Goal: Task Accomplishment & Management: Manage account settings

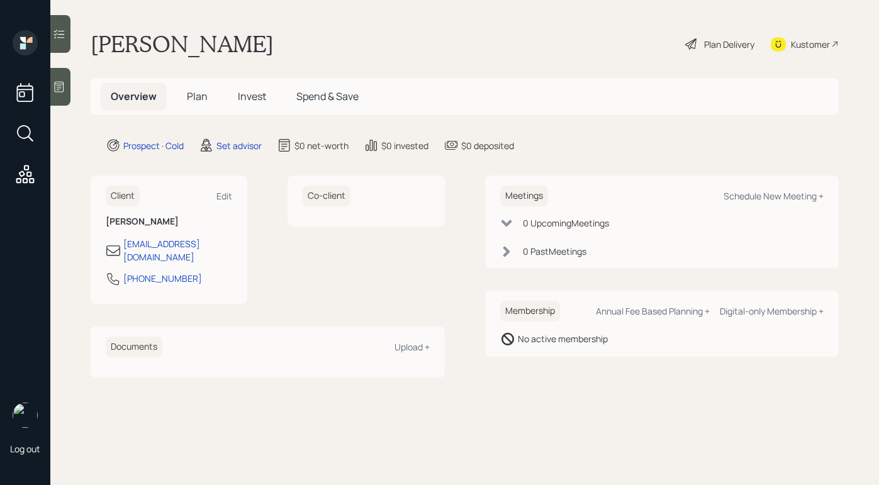
click at [55, 94] on div at bounding box center [60, 87] width 20 height 38
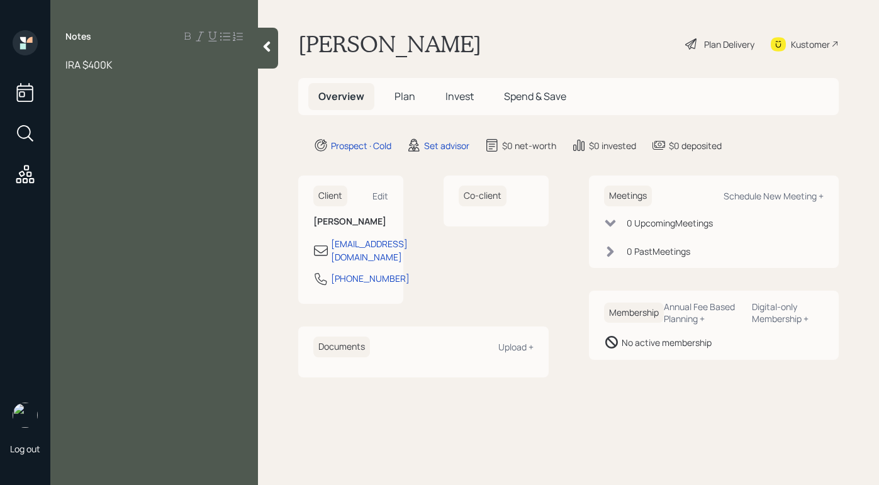
click at [64, 61] on div "IRA $400K" at bounding box center [154, 72] width 208 height 28
click at [84, 64] on span "IRA $400K" at bounding box center [88, 65] width 47 height 14
click at [65, 64] on div "IRA $400K" at bounding box center [154, 72] width 208 height 28
click at [112, 99] on div "Notes IRA $400K" at bounding box center [154, 250] width 208 height 440
click at [67, 63] on span "IRA $400K" at bounding box center [88, 65] width 47 height 14
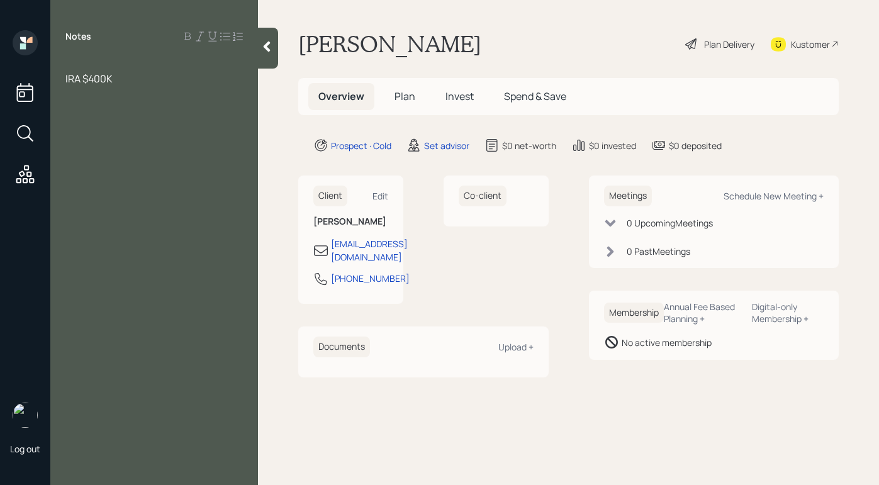
click at [128, 50] on div "Notes IRA $400K" at bounding box center [154, 250] width 208 height 440
click at [114, 54] on div "Notes IRA $400K" at bounding box center [154, 250] width 208 height 440
click at [85, 58] on div at bounding box center [154, 65] width 178 height 14
click at [148, 82] on div "IRA $400K" at bounding box center [154, 79] width 178 height 14
click at [96, 62] on div "88" at bounding box center [154, 65] width 178 height 14
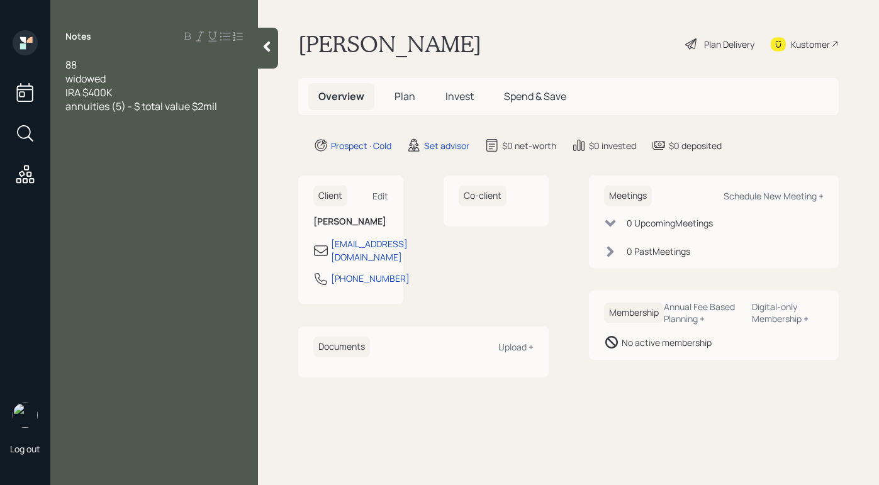
drag, startPoint x: 50, startPoint y: 136, endPoint x: 98, endPoint y: 138, distance: 47.3
click at [61, 139] on div "88 widowed IRA $400K annuities (5) - $ total value $2mil" at bounding box center [154, 106] width 208 height 97
click at [99, 138] on div at bounding box center [154, 134] width 178 height 14
click at [757, 196] on div "Schedule New Meeting +" at bounding box center [774, 196] width 100 height 12
select select "round-[PERSON_NAME]"
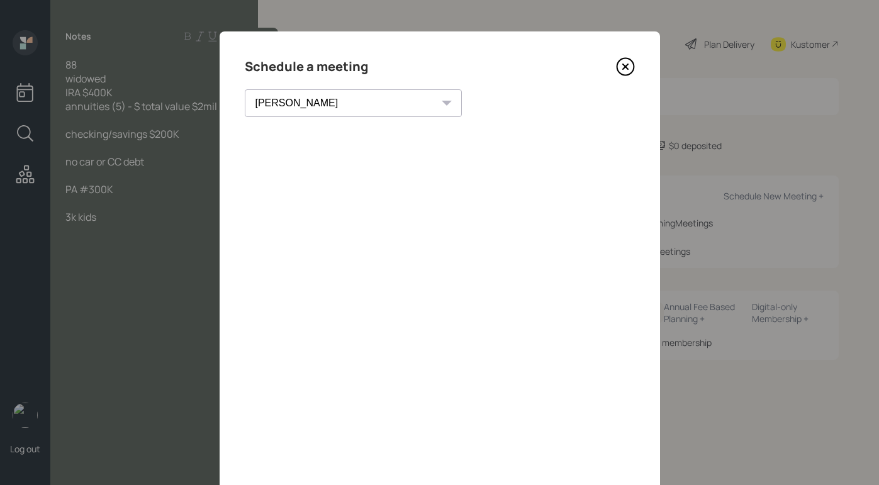
click at [621, 60] on icon at bounding box center [625, 66] width 19 height 19
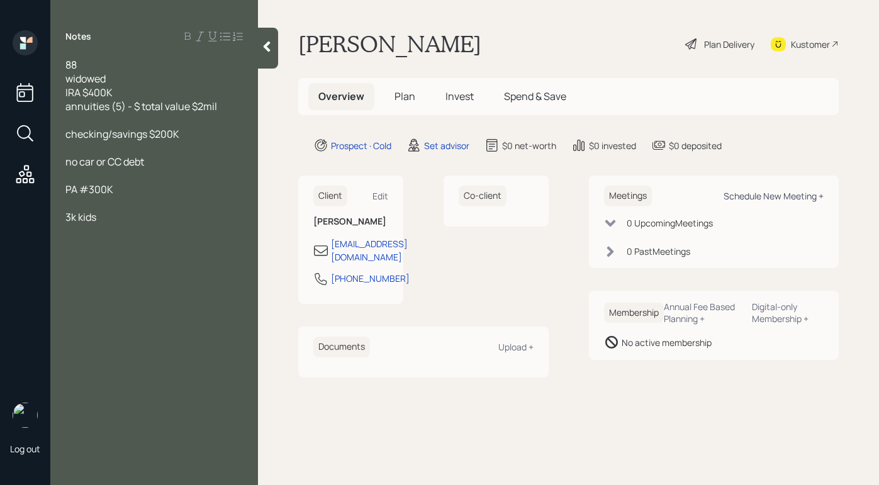
click at [772, 193] on div "Schedule New Meeting +" at bounding box center [774, 196] width 100 height 12
select select "round-[PERSON_NAME]"
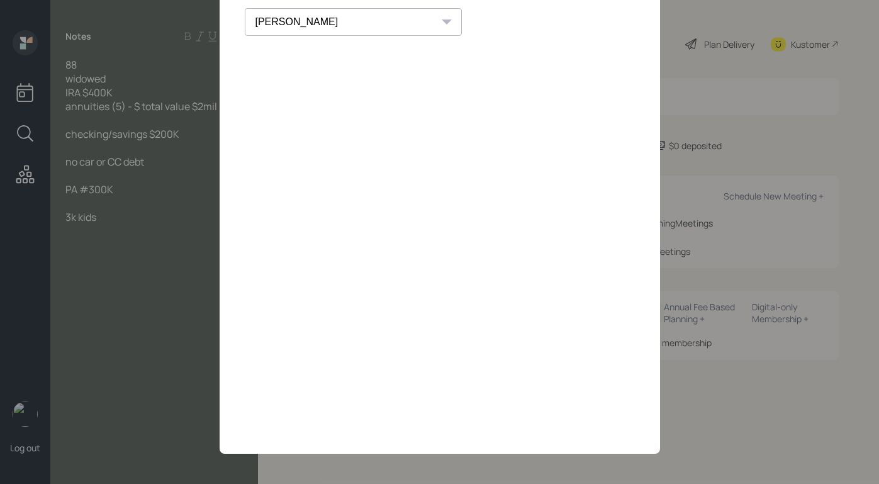
scroll to position [37, 0]
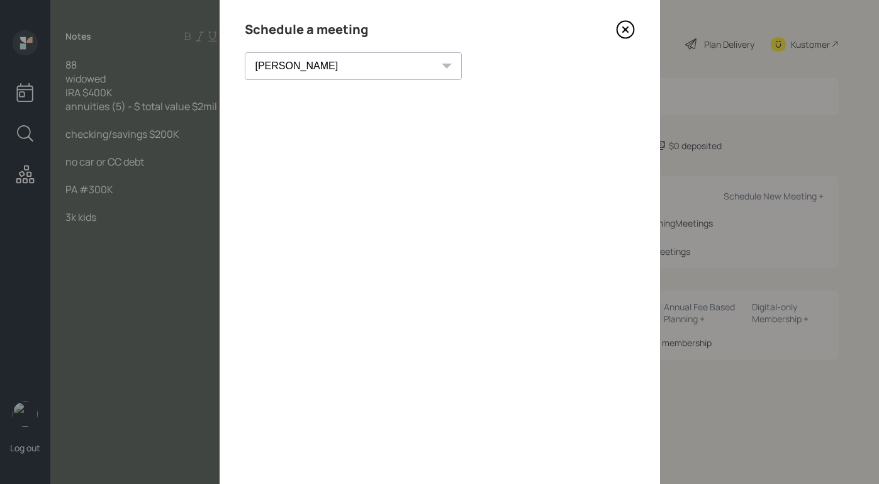
click at [632, 28] on div "Schedule a meeting [PERSON_NAME] [PERSON_NAME] [PERSON_NAME] [PERSON_NAME] [PER…" at bounding box center [440, 246] width 441 height 504
click at [631, 28] on div "Schedule a meeting [PERSON_NAME] [PERSON_NAME] [PERSON_NAME] [PERSON_NAME] [PER…" at bounding box center [440, 246] width 441 height 504
click at [616, 30] on icon at bounding box center [625, 29] width 19 height 19
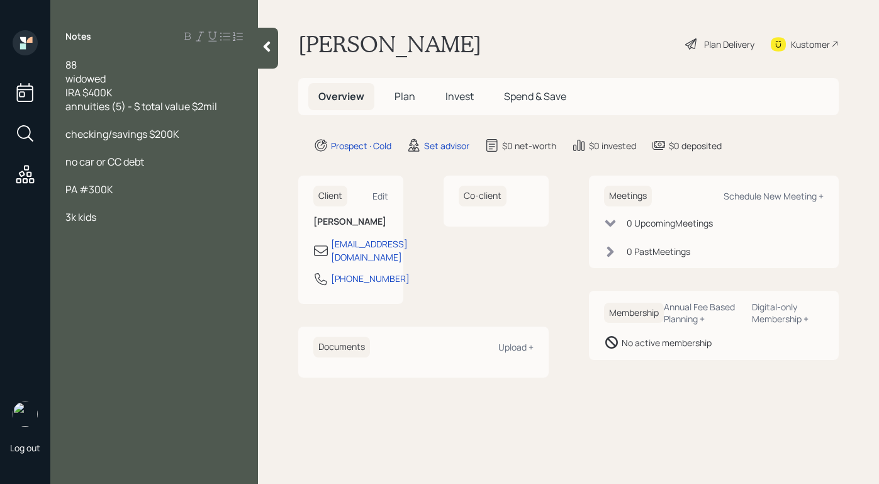
click at [92, 186] on span "PA #300K" at bounding box center [89, 190] width 48 height 14
click at [120, 225] on div at bounding box center [154, 231] width 178 height 14
click at [125, 213] on div "3k kids" at bounding box center [154, 217] width 178 height 14
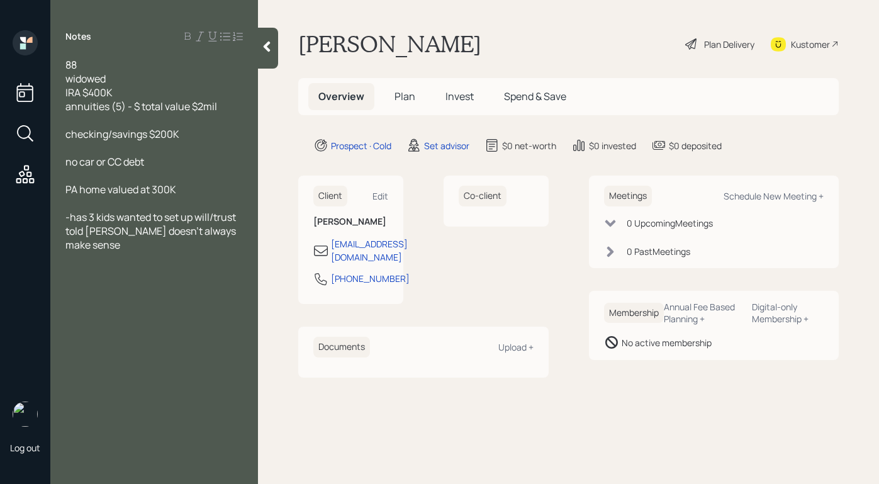
click at [246, 239] on div "88 widowed IRA $400K annuities (5) - $ total value $2mil checking/savings $200K…" at bounding box center [154, 162] width 208 height 208
click at [244, 235] on div "88 widowed IRA $400K annuities (5) - $ total value $2mil checking/savings $200K…" at bounding box center [154, 162] width 208 height 208
click at [246, 233] on div "88 widowed IRA $400K annuities (5) - $ total value $2mil checking/savings $200K…" at bounding box center [154, 162] width 208 height 208
click at [242, 229] on div "-has 3 kids wanted to set up will/trust told [PERSON_NAME] doesn't always make …" at bounding box center [154, 231] width 178 height 42
click at [276, 43] on div at bounding box center [268, 48] width 20 height 41
